Goal: Information Seeking & Learning: Learn about a topic

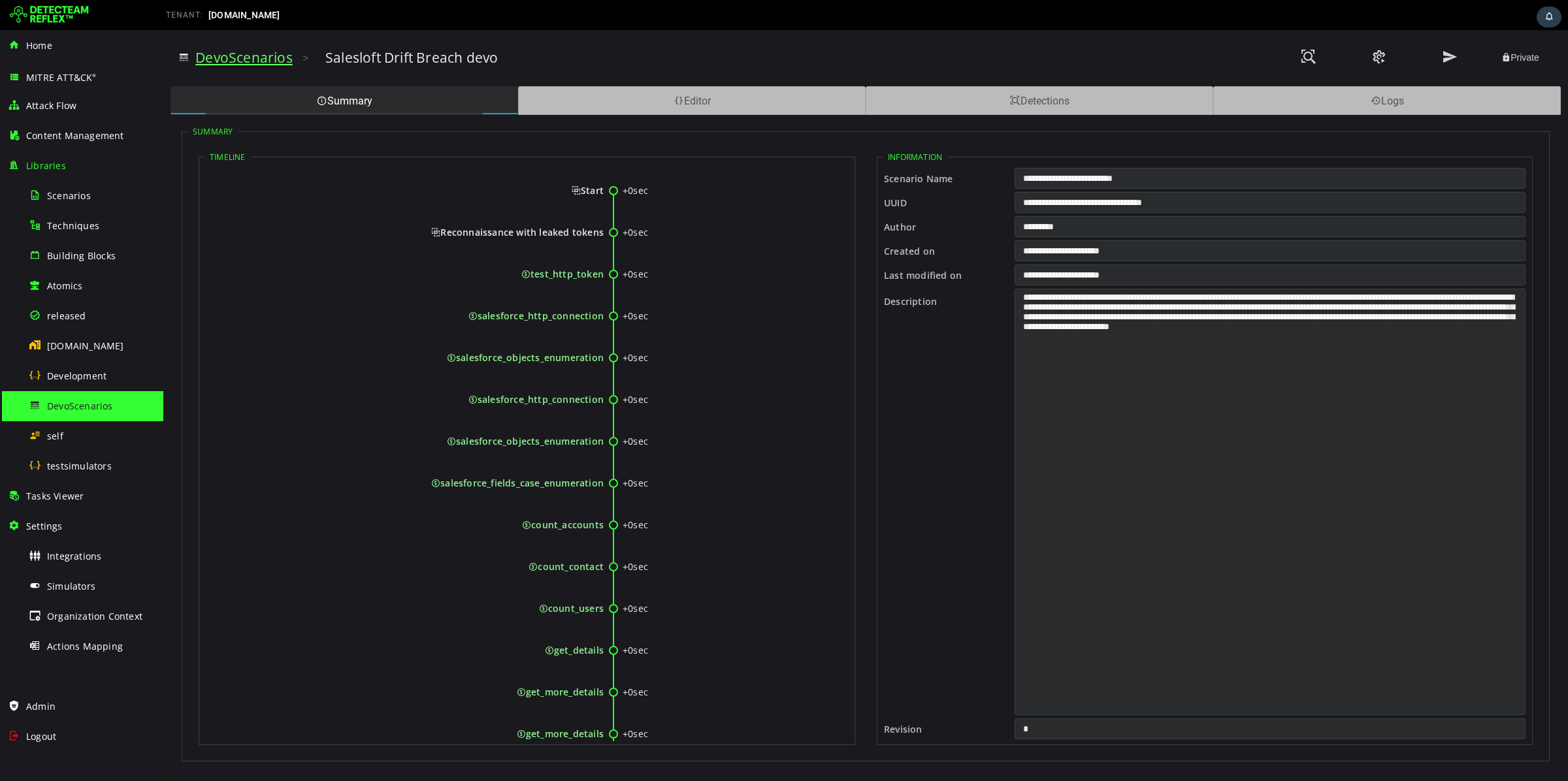
click at [224, 54] on link "DevoScenarios" at bounding box center [244, 57] width 98 height 18
click at [79, 223] on span "Techniques" at bounding box center [73, 226] width 52 height 13
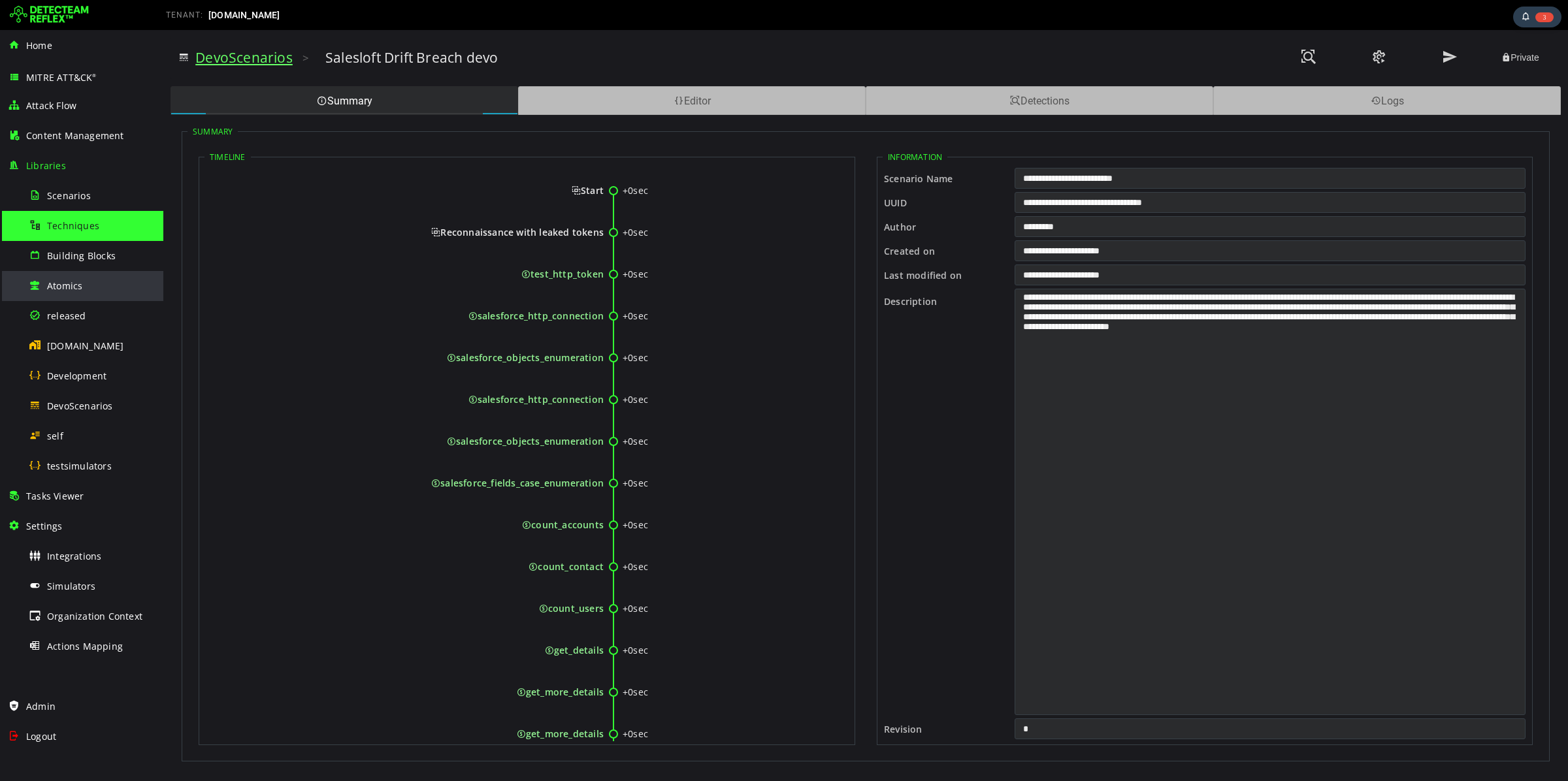
click at [102, 295] on div "Atomics" at bounding box center [92, 286] width 127 height 29
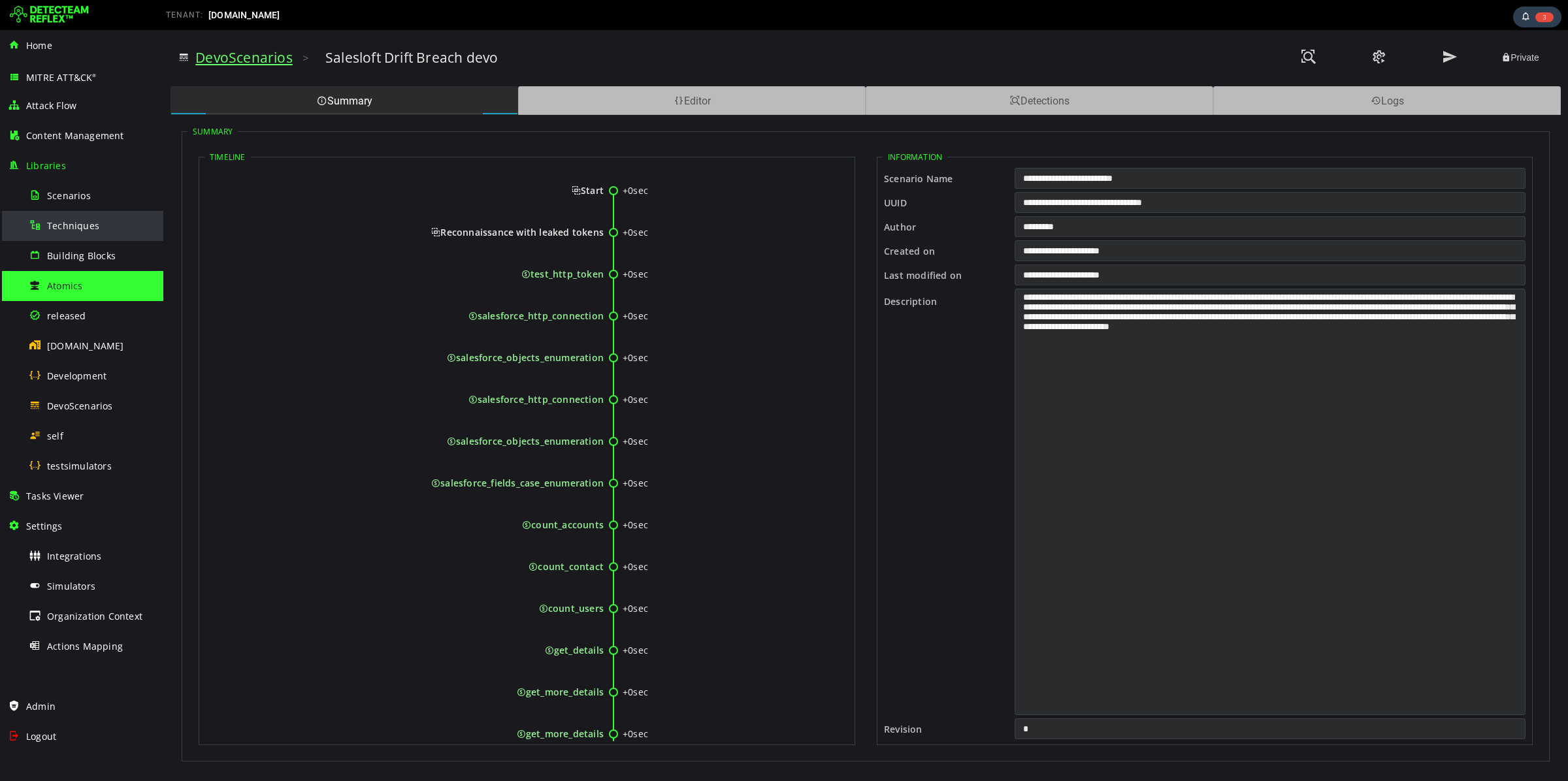
click at [73, 230] on span "Techniques" at bounding box center [73, 226] width 52 height 13
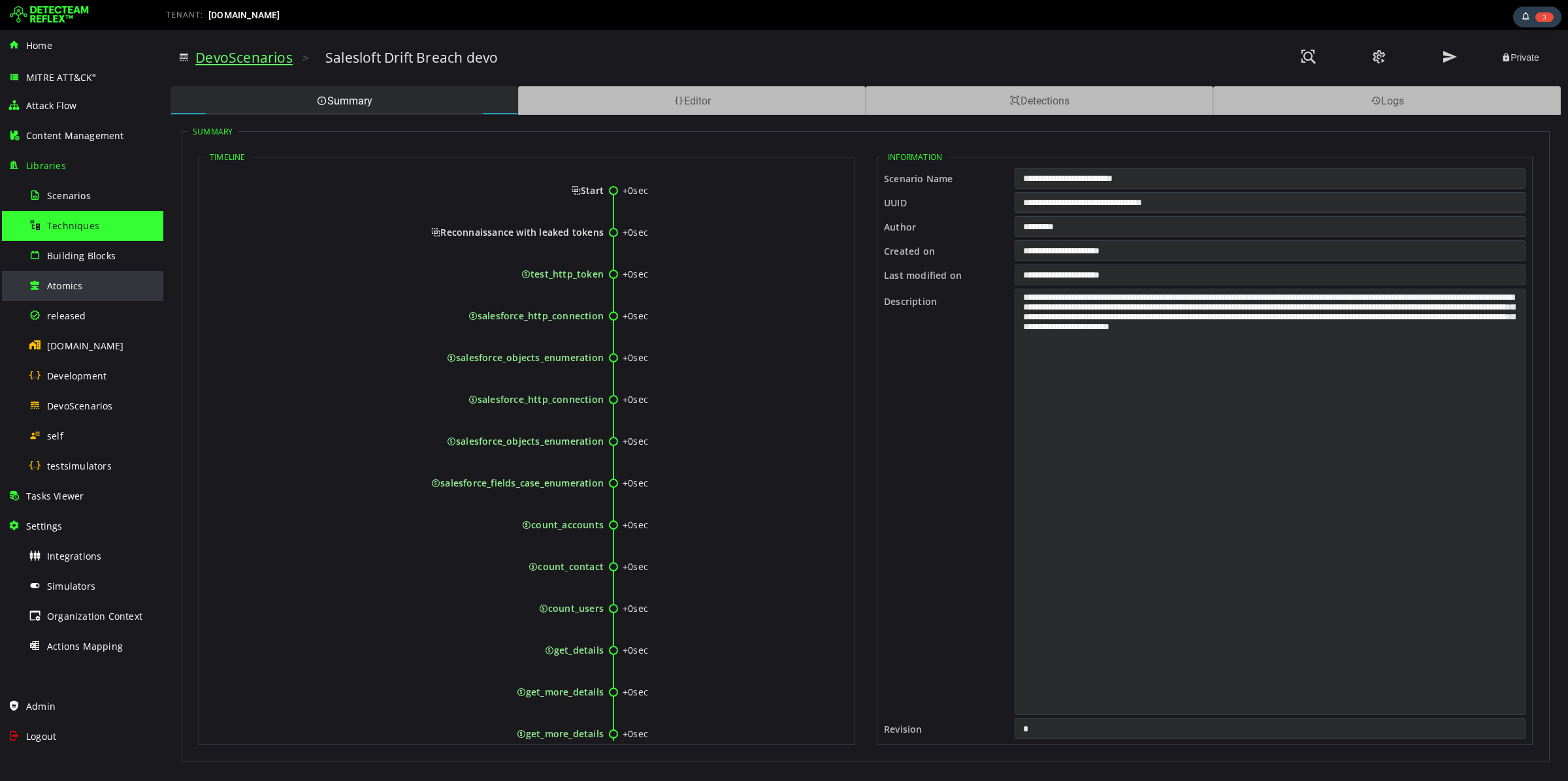
click at [58, 284] on span "Atomics" at bounding box center [64, 286] width 35 height 13
